Goal: Task Accomplishment & Management: Use online tool/utility

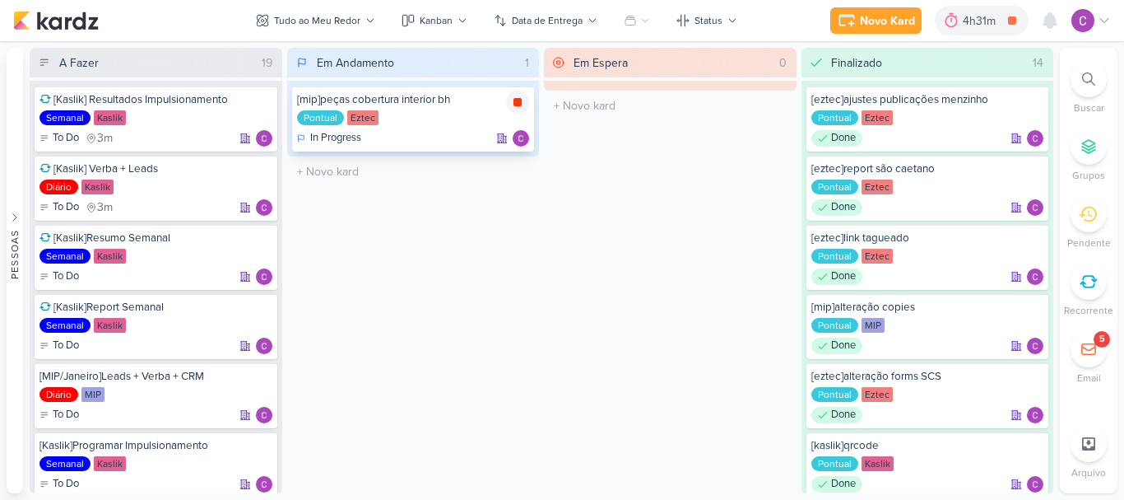
click at [514, 100] on icon at bounding box center [518, 102] width 8 height 8
click at [979, 26] on icon at bounding box center [974, 20] width 16 height 16
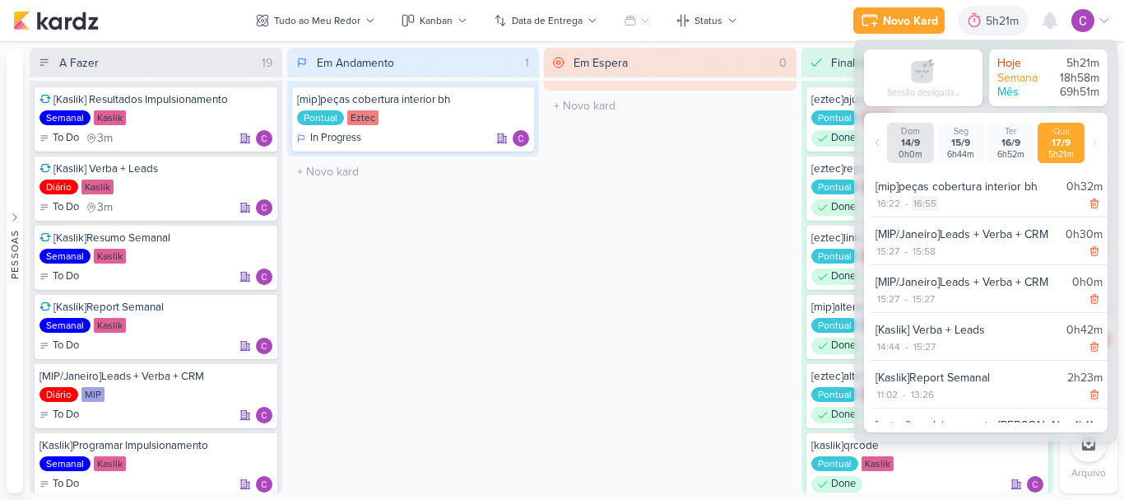
click at [927, 209] on div "16:55" at bounding box center [925, 203] width 26 height 15
select select "16"
click at [950, 225] on select "00 01 02 03 04 05 06 07 08 09 10 11 12 13 14 15 16 17 18 19 20 21 22 23 24 25 2…" at bounding box center [953, 224] width 23 height 20
select select "42"
click at [942, 214] on select "00 01 02 03 04 05 06 07 08 09 10 11 12 13 14 15 16 17 18 19 20 21 22 23 24 25 2…" at bounding box center [953, 224] width 23 height 20
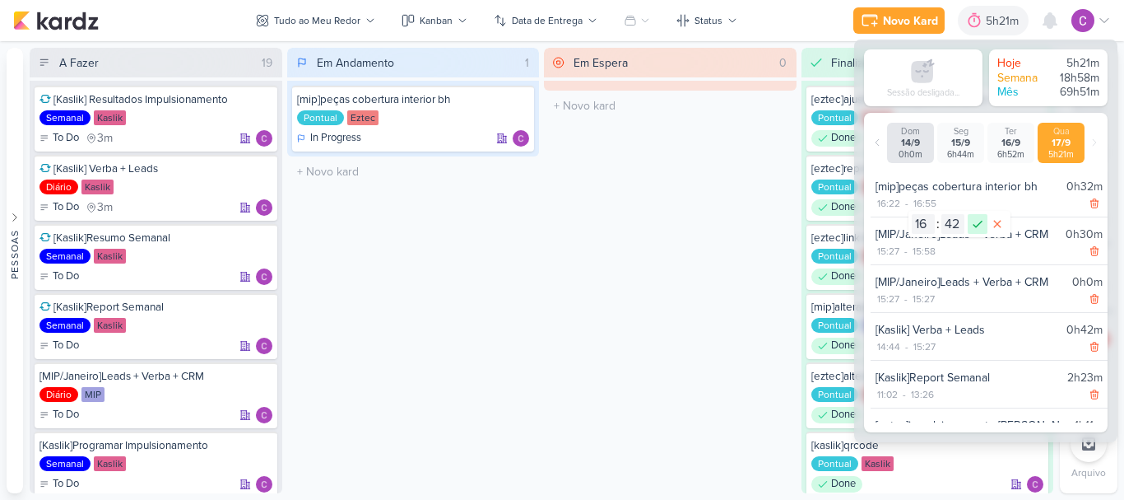
click at [973, 222] on icon at bounding box center [978, 224] width 20 height 20
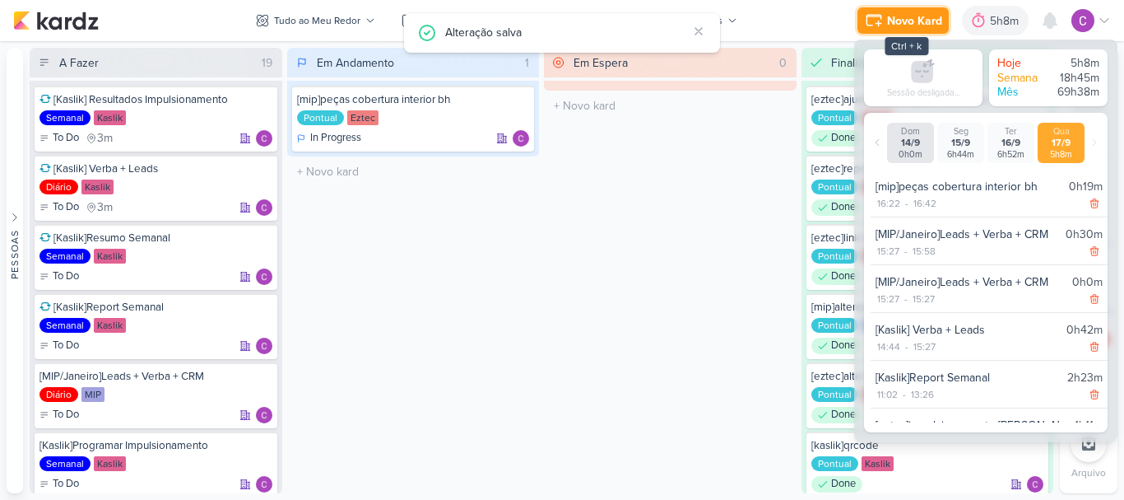
click at [925, 15] on div "Novo Kard" at bounding box center [914, 20] width 55 height 17
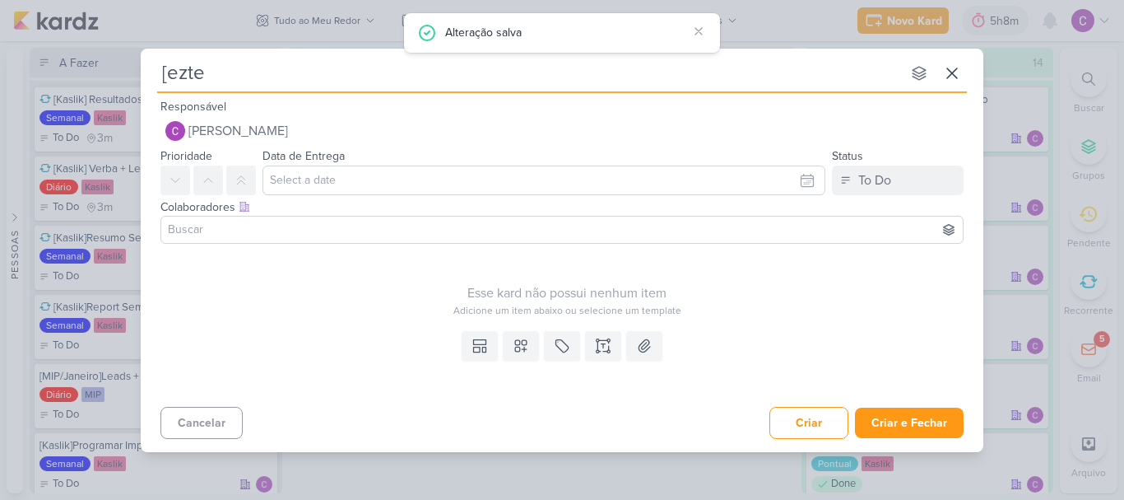
type input "[eztec"
type input "[eztec]f"
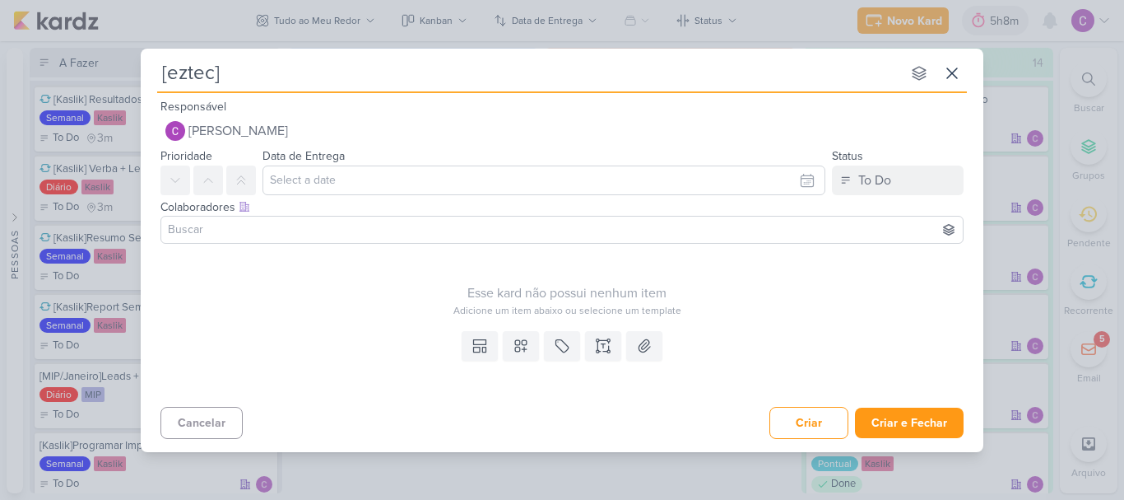
type input "[eztec]q"
type input "[eztec]qr"
type input "[eztec]qrcode"
type input "[eztec]qrcode fale com a"
type input "[eztec]qrcode fale com a eztec"
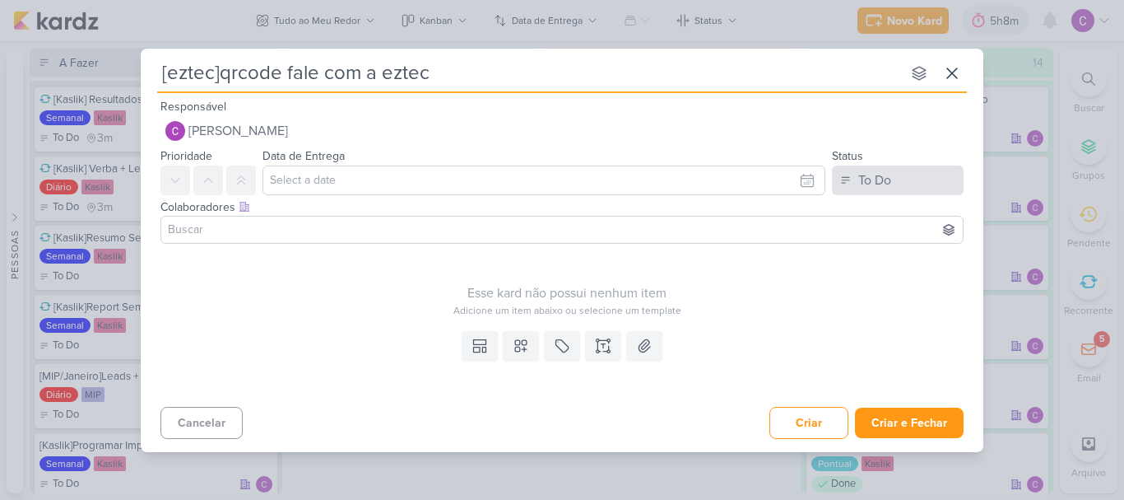
type input "[eztec]qrcode fale com a eztec"
click at [864, 178] on div "To Do" at bounding box center [874, 180] width 33 height 20
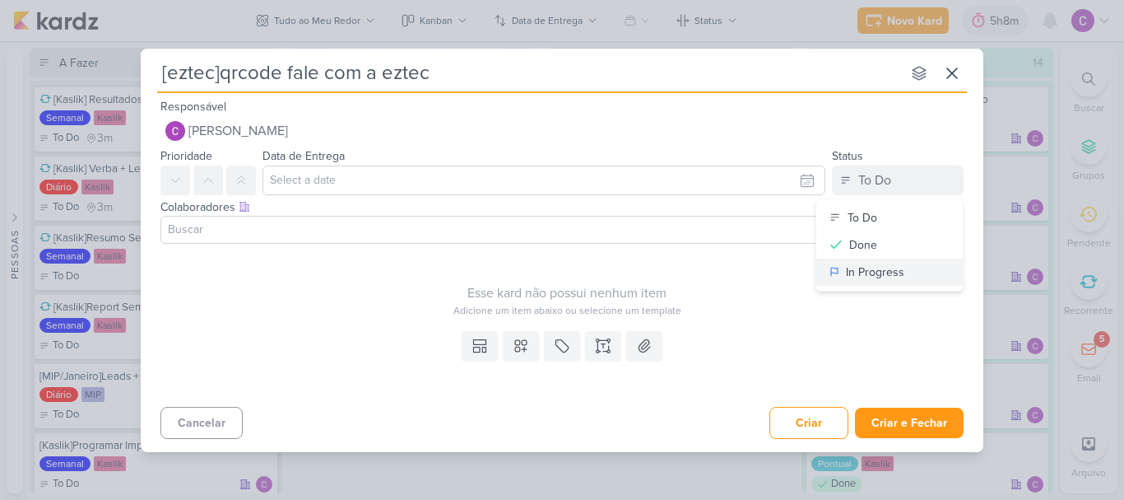
click at [862, 273] on div "In Progress" at bounding box center [875, 271] width 58 height 17
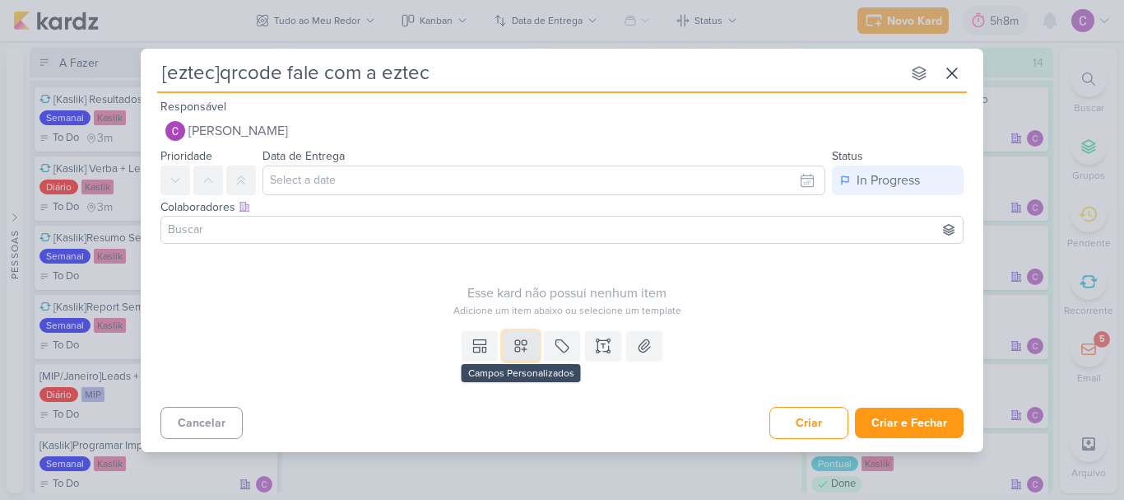
click at [531, 342] on button at bounding box center [521, 346] width 36 height 30
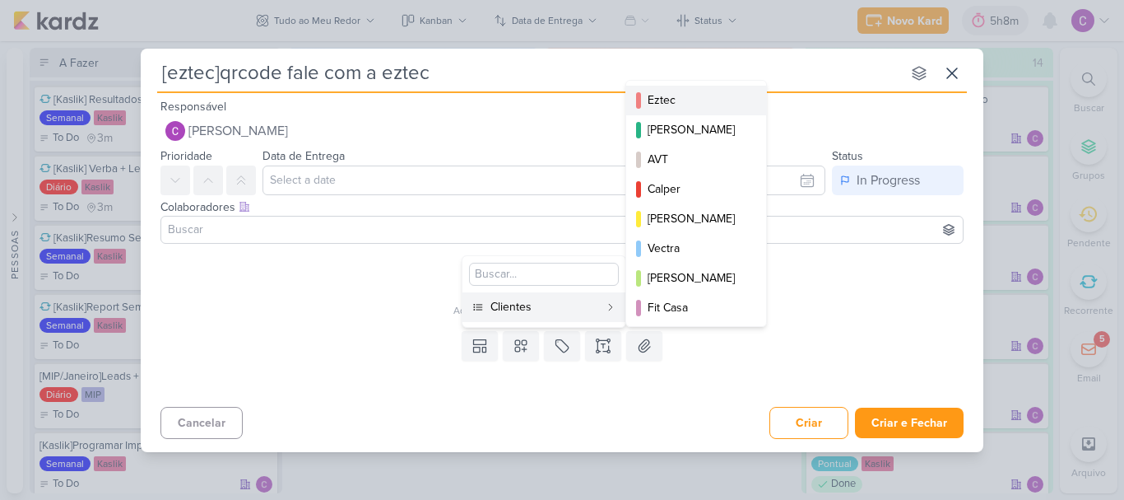
click at [679, 94] on div "Eztec" at bounding box center [697, 99] width 99 height 17
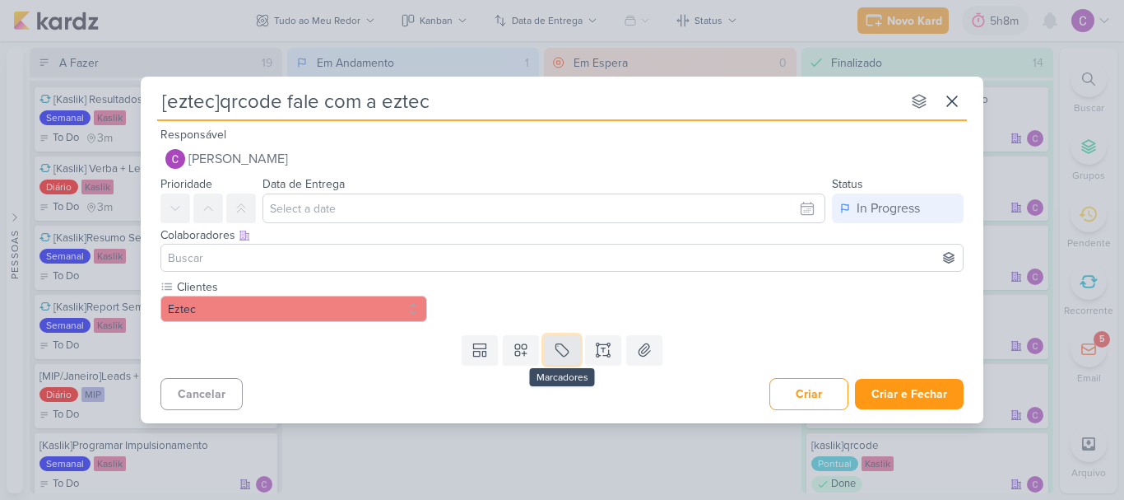
click at [567, 351] on icon at bounding box center [562, 350] width 16 height 16
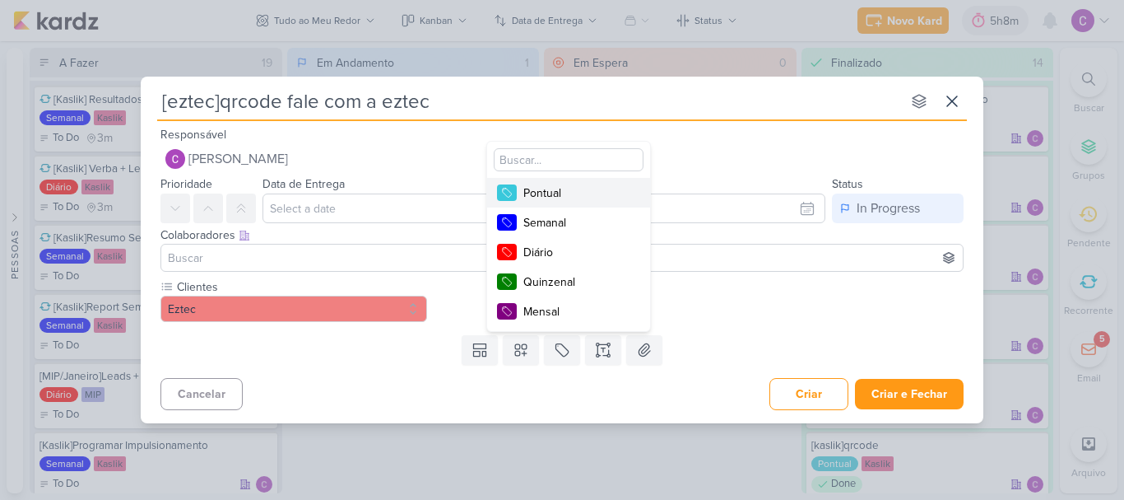
click at [589, 196] on div "Pontual" at bounding box center [576, 192] width 107 height 17
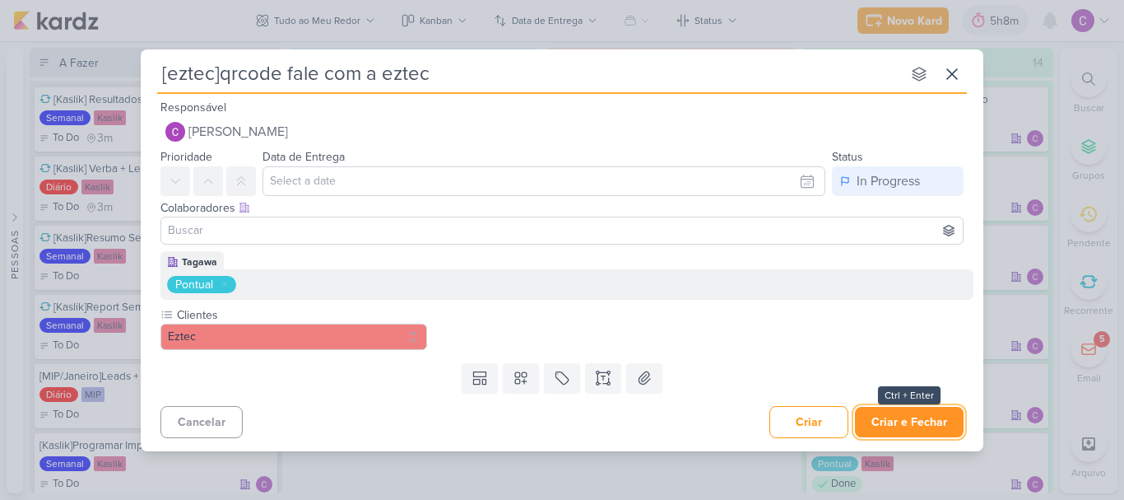
click at [912, 415] on button "Criar e Fechar" at bounding box center [909, 422] width 109 height 30
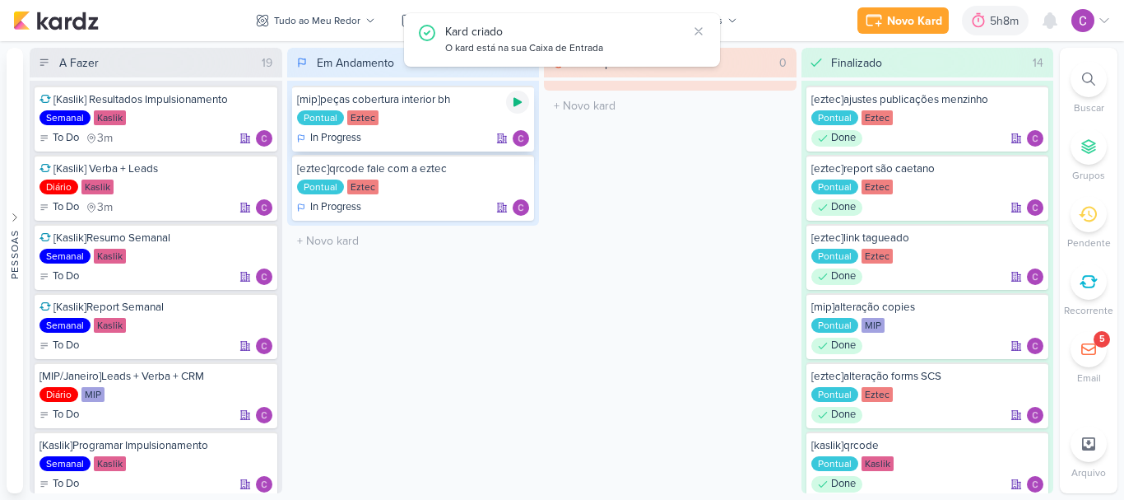
click at [521, 105] on icon at bounding box center [517, 101] width 13 height 13
click at [521, 105] on icon at bounding box center [518, 102] width 8 height 8
click at [518, 168] on icon at bounding box center [517, 171] width 13 height 13
